Goal: Task Accomplishment & Management: Use online tool/utility

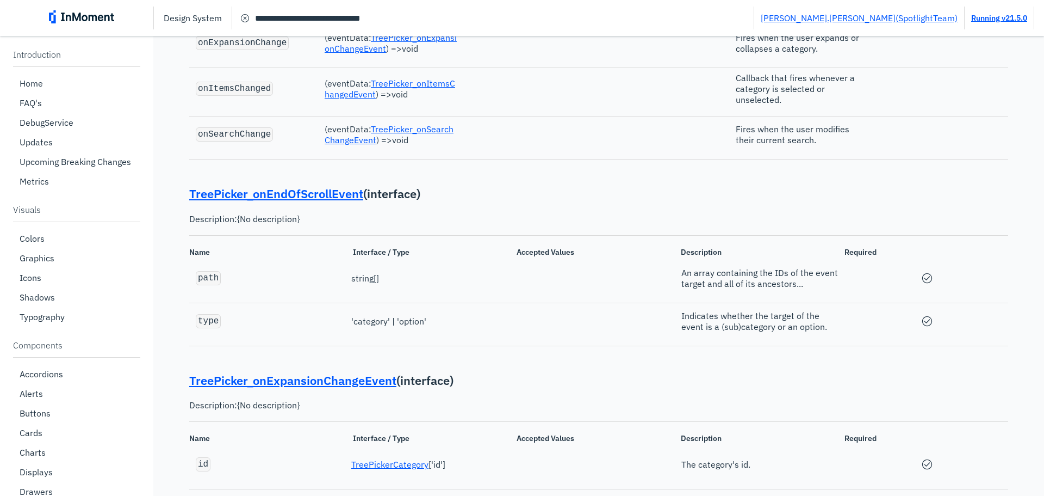
scroll to position [20190, 0]
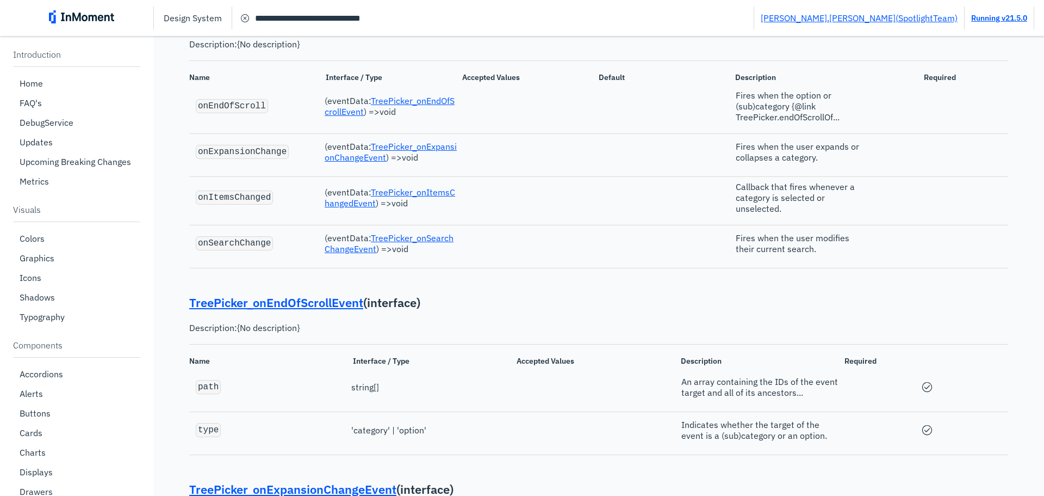
click at [238, 202] on code "onItemsChanged" at bounding box center [234, 198] width 73 height 10
copy code "onItemsChanged"
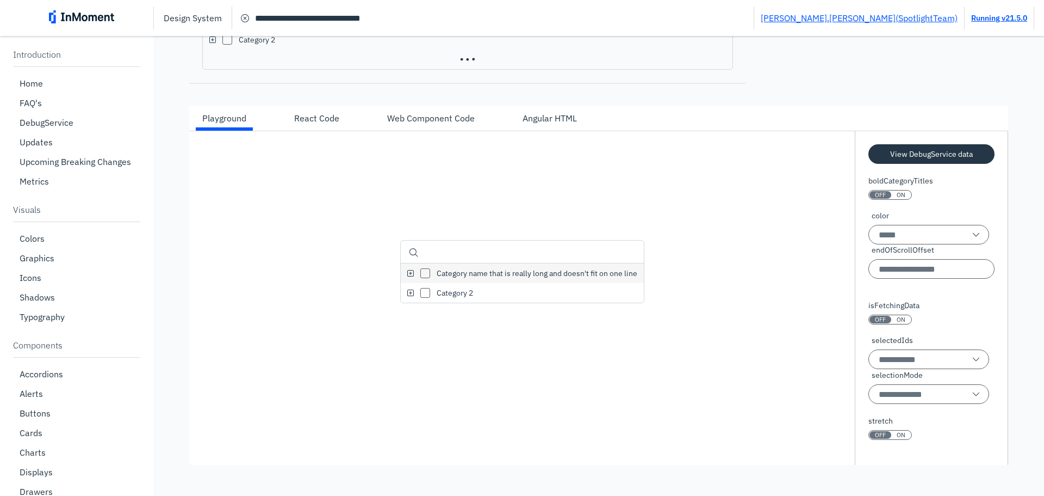
scroll to position [19102, 0]
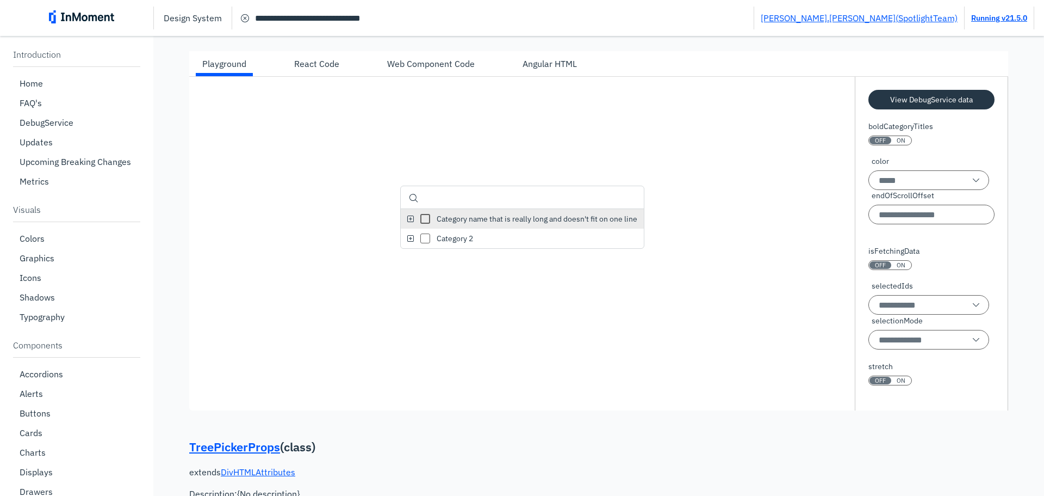
click at [404, 225] on line "tree picker expand icon" at bounding box center [410, 218] width 13 height 13
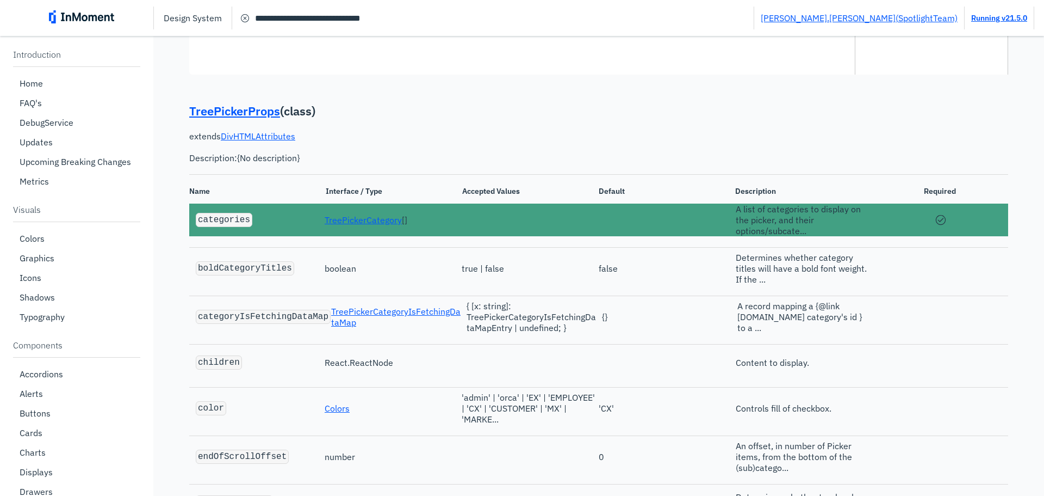
scroll to position [19211, 0]
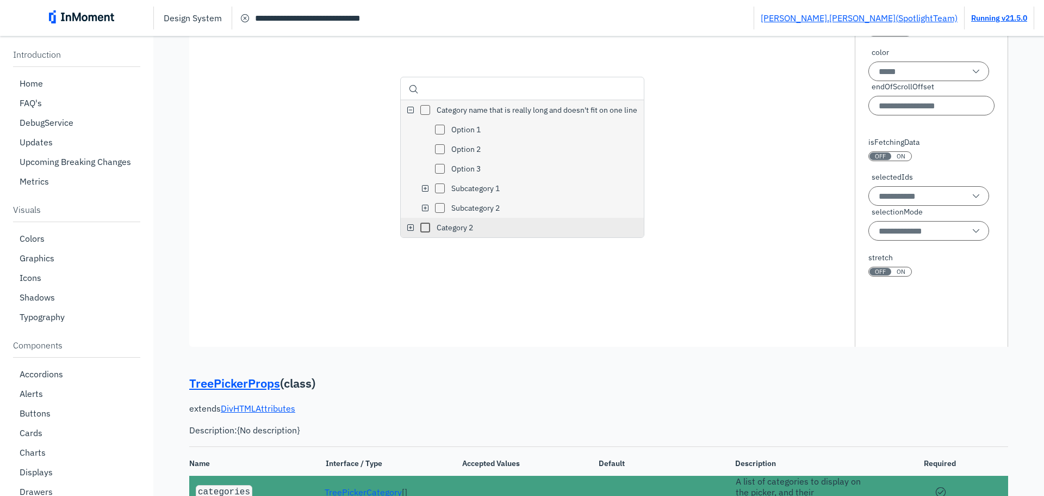
click at [408, 234] on 2 "tree picker expand icon" at bounding box center [410, 227] width 13 height 13
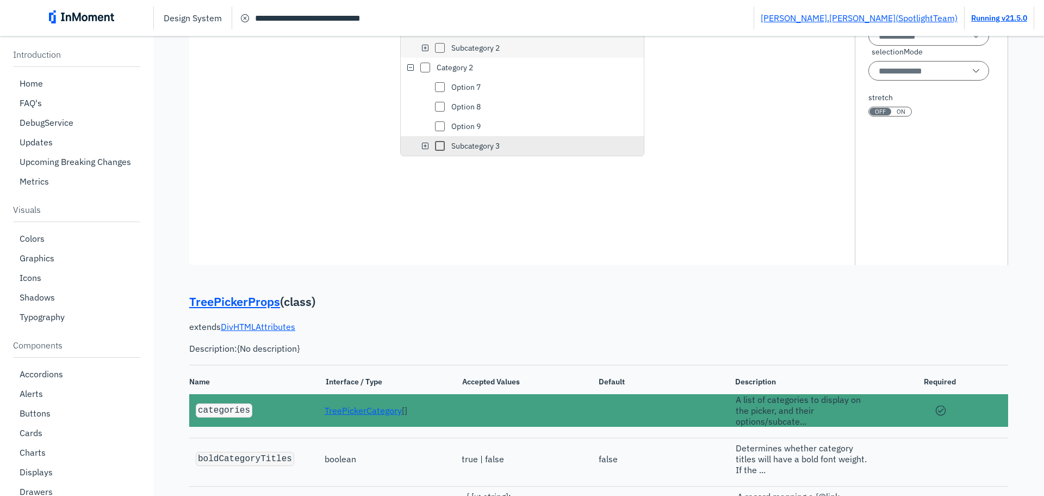
scroll to position [19266, 0]
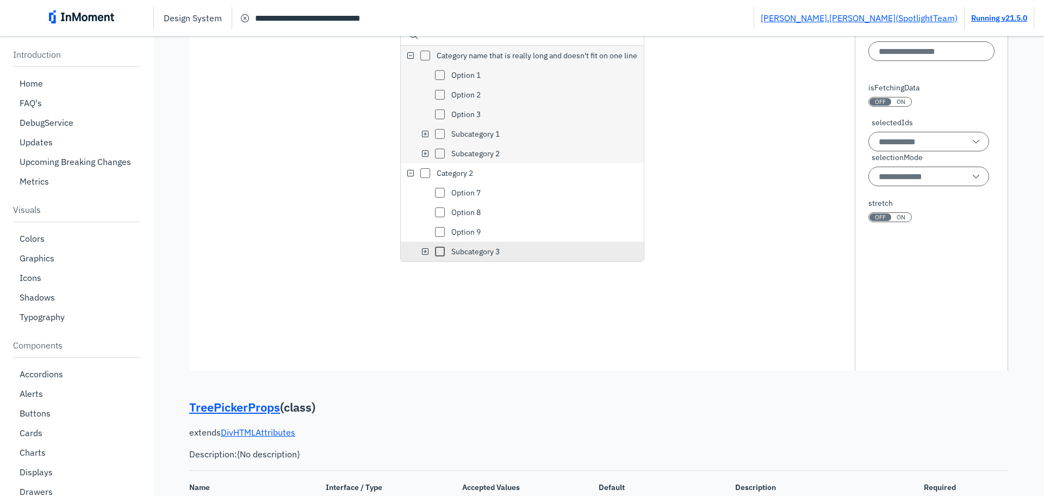
click at [419, 258] on 3 "tree picker expand icon" at bounding box center [425, 251] width 13 height 13
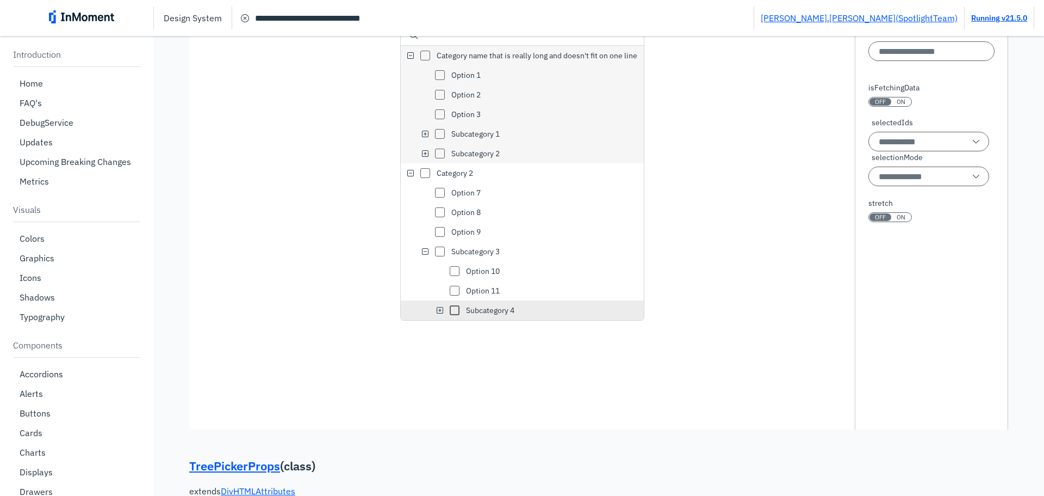
click at [436, 317] on 4 "tree picker expand icon" at bounding box center [440, 310] width 13 height 13
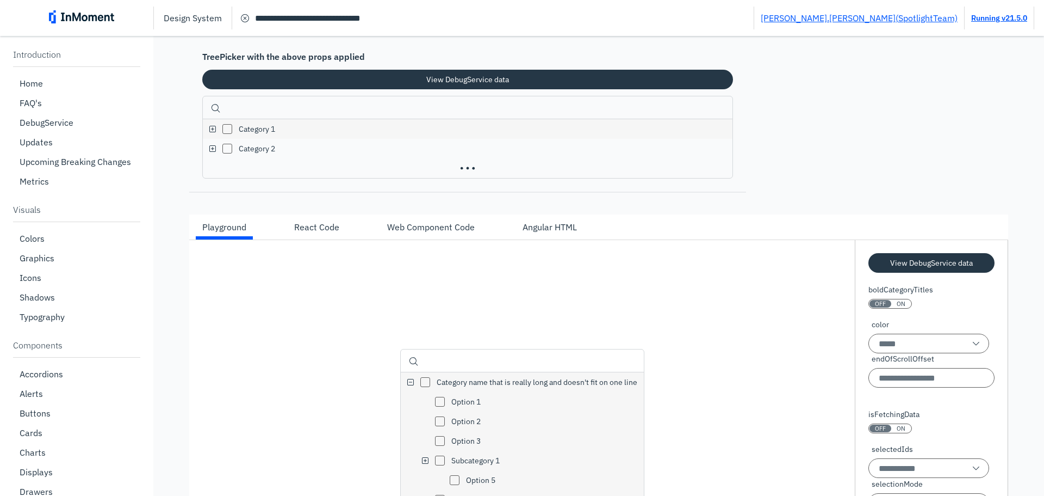
scroll to position [18722, 0]
